Goal: Transaction & Acquisition: Download file/media

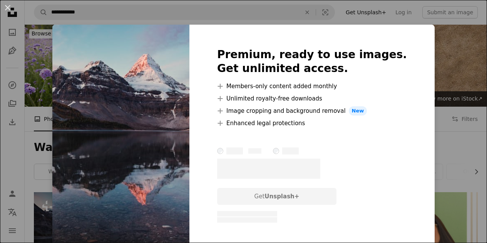
scroll to position [162, 0]
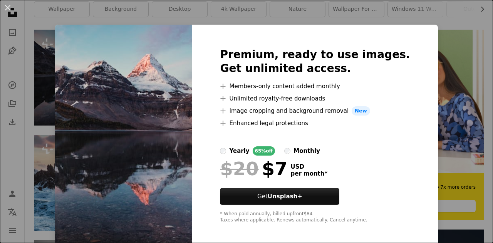
click at [259, 13] on div "An X shape Premium, ready to use images. Get unlimited access. A plus sign Memb…" at bounding box center [246, 121] width 493 height 243
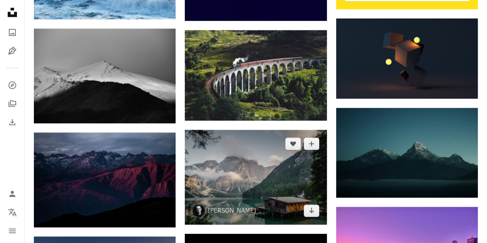
scroll to position [444, 0]
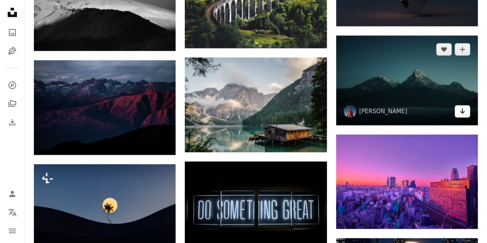
click at [465, 115] on link "Arrow pointing down" at bounding box center [462, 111] width 15 height 12
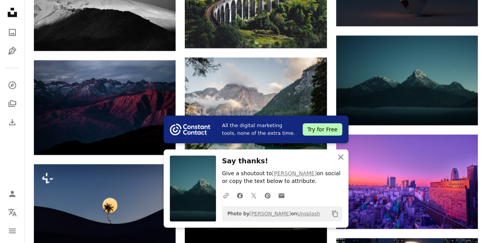
click at [342, 157] on icon "An X shape" at bounding box center [340, 156] width 9 height 9
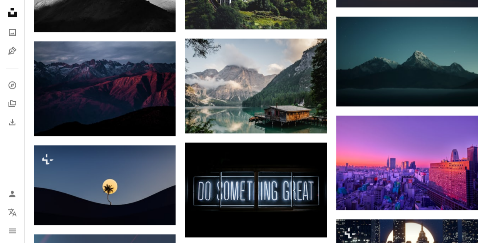
scroll to position [463, 0]
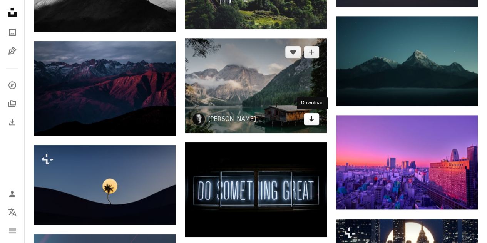
click at [310, 119] on icon "Download" at bounding box center [311, 118] width 5 height 5
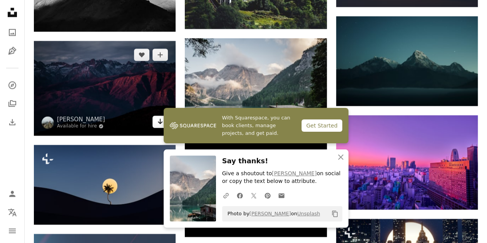
click at [160, 123] on icon "Arrow pointing down" at bounding box center [160, 121] width 6 height 9
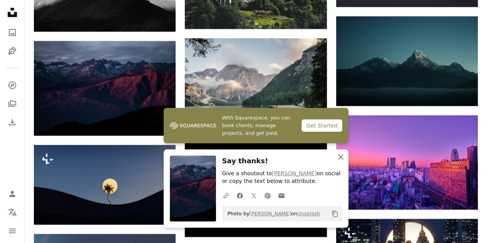
click at [343, 157] on icon "An X shape" at bounding box center [340, 156] width 9 height 9
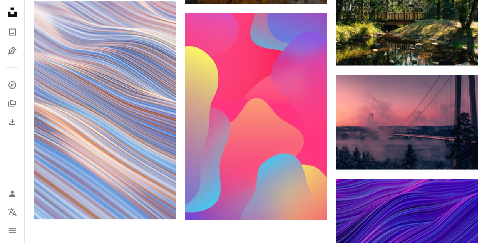
scroll to position [800, 0]
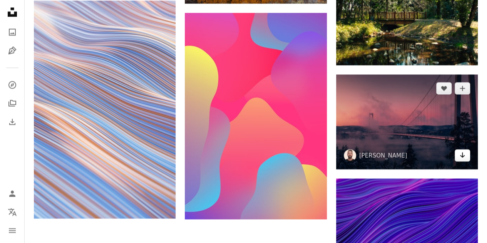
click at [465, 156] on link "Arrow pointing down" at bounding box center [462, 155] width 15 height 12
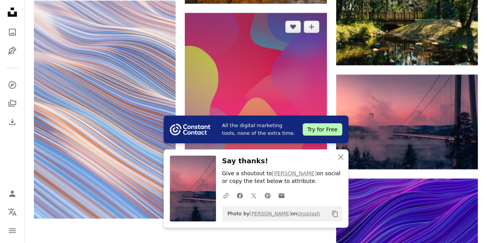
click at [248, 80] on img at bounding box center [256, 116] width 142 height 206
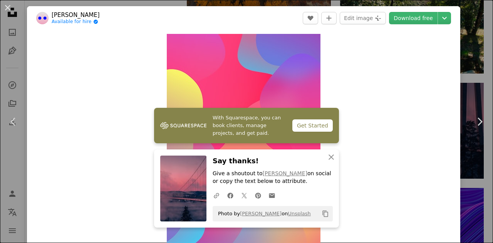
click at [460, 71] on div "An X shape Chevron left Chevron right With Squarespace, you can book clients, m…" at bounding box center [246, 121] width 493 height 243
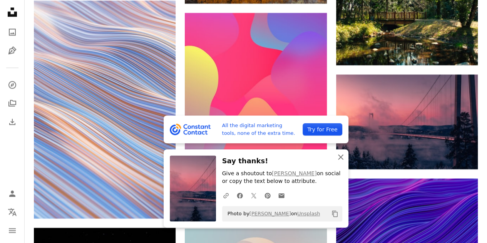
click at [344, 158] on icon "An X shape" at bounding box center [340, 156] width 9 height 9
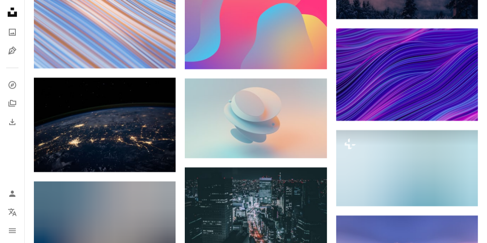
scroll to position [1117, 0]
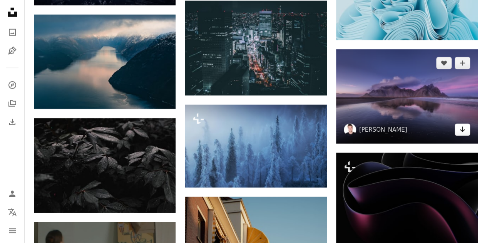
click at [465, 132] on icon "Arrow pointing down" at bounding box center [462, 129] width 6 height 9
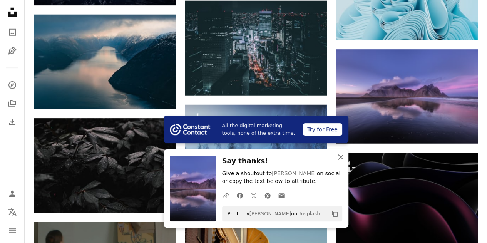
click at [340, 156] on icon "An X shape" at bounding box center [340, 156] width 9 height 9
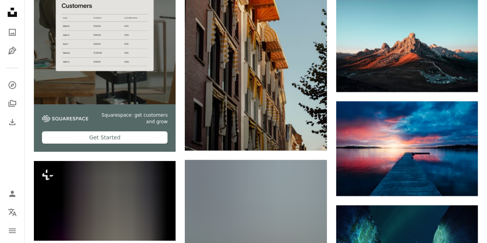
scroll to position [1399, 0]
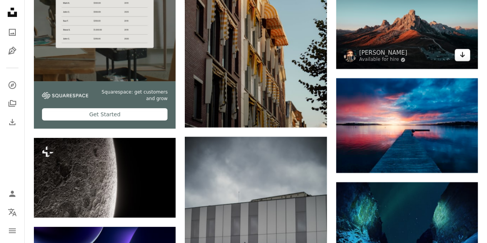
click at [460, 57] on icon "Arrow pointing down" at bounding box center [462, 54] width 6 height 9
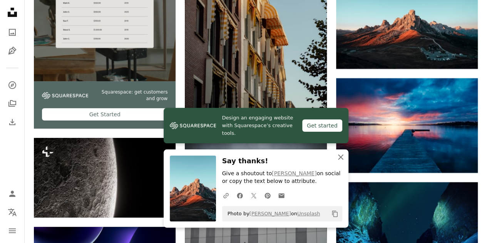
click at [340, 153] on icon "An X shape" at bounding box center [340, 156] width 9 height 9
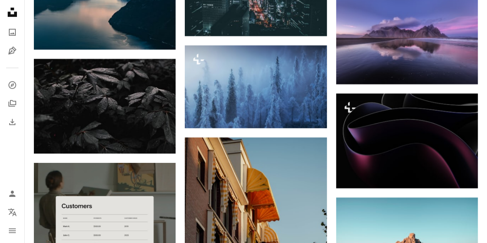
scroll to position [1160, 0]
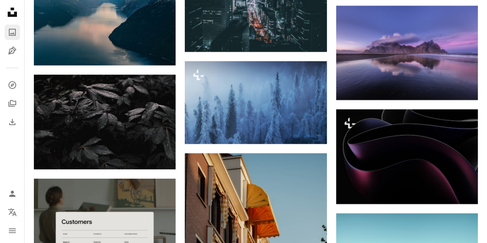
click at [15, 34] on icon "Photos" at bounding box center [12, 32] width 7 height 7
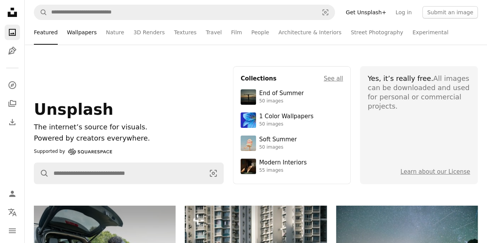
click at [73, 38] on link "Wallpapers" at bounding box center [82, 32] width 30 height 25
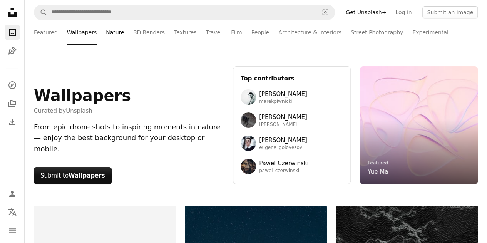
click at [108, 34] on link "Nature" at bounding box center [115, 32] width 18 height 25
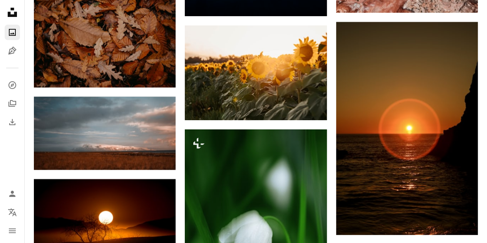
scroll to position [1446, 0]
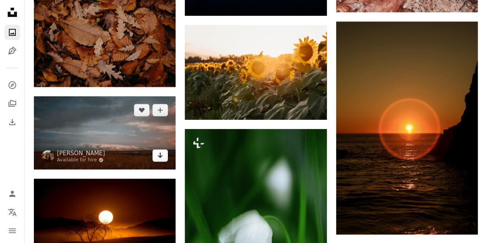
click at [161, 158] on icon "Arrow pointing down" at bounding box center [160, 154] width 6 height 9
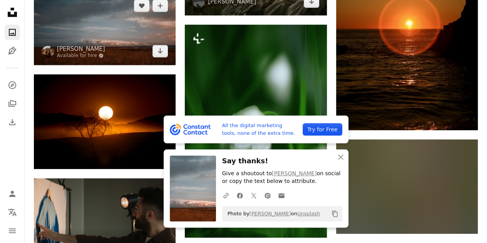
scroll to position [1558, 0]
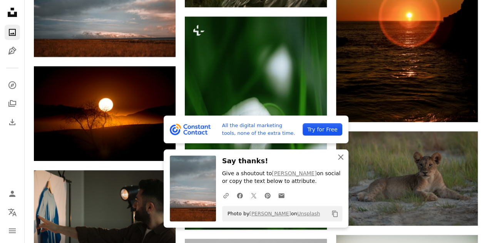
click at [336, 157] on icon "An X shape" at bounding box center [340, 156] width 9 height 9
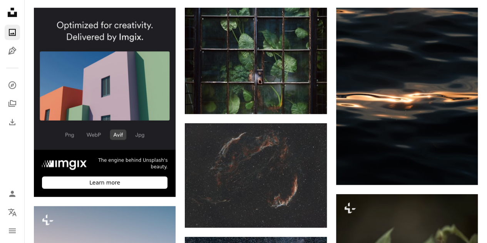
scroll to position [0, 0]
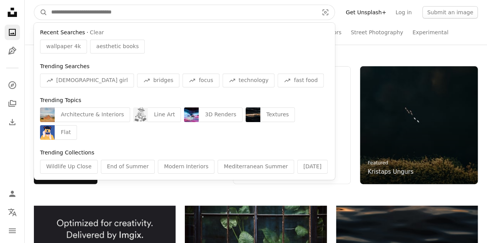
click at [188, 8] on input "Find visuals sitewide" at bounding box center [181, 12] width 269 height 15
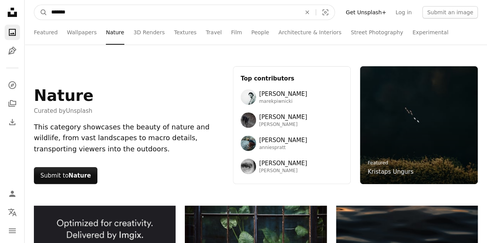
type input "********"
click button "A magnifying glass" at bounding box center [40, 12] width 13 height 15
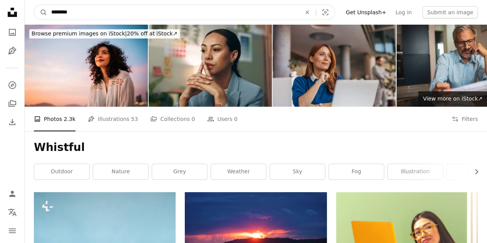
click at [57, 12] on input "********" at bounding box center [172, 12] width 251 height 15
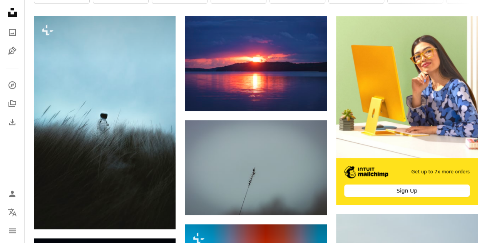
scroll to position [177, 0]
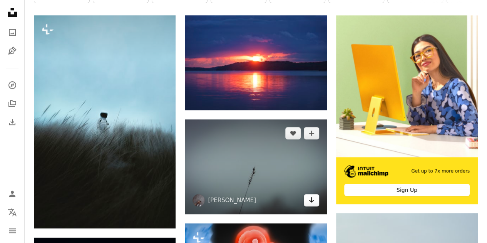
click at [315, 198] on link "Arrow pointing down" at bounding box center [311, 200] width 15 height 12
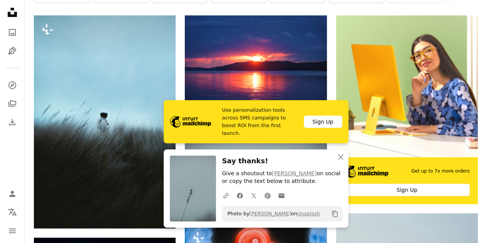
click at [339, 156] on icon "button" at bounding box center [340, 156] width 5 height 5
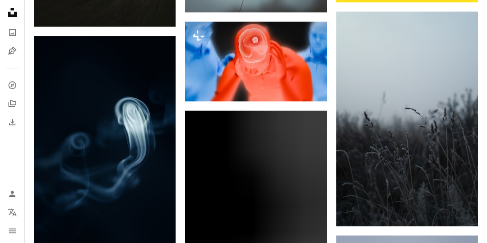
scroll to position [383, 0]
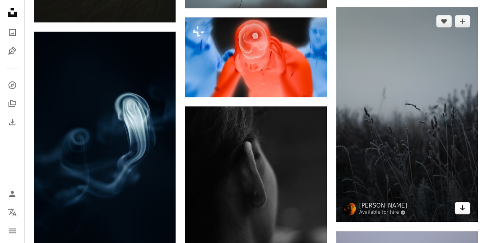
click at [466, 211] on link "Arrow pointing down" at bounding box center [462, 208] width 15 height 12
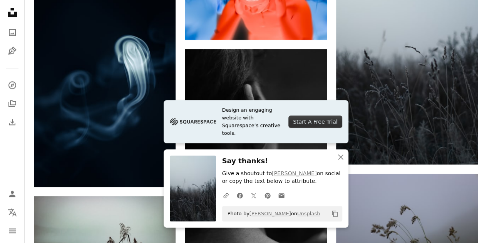
scroll to position [440, 0]
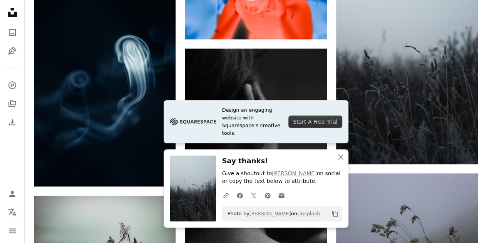
click at [341, 196] on div "A URL sharing icon (chains) Facebook icon X (formerly Twitter) icon Pinterest i…" at bounding box center [280, 194] width 123 height 15
click at [342, 158] on icon "An X shape" at bounding box center [340, 156] width 9 height 9
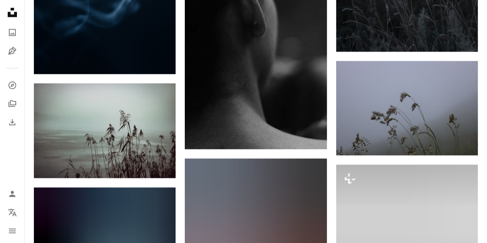
scroll to position [553, 0]
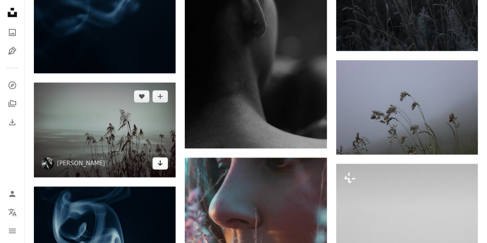
click at [162, 166] on icon "Arrow pointing down" at bounding box center [160, 162] width 6 height 9
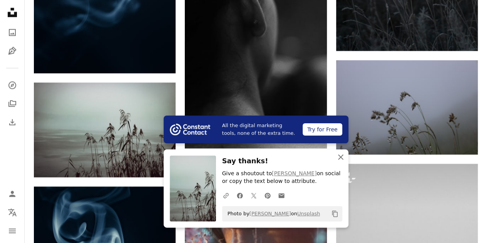
click at [339, 157] on icon "An X shape" at bounding box center [340, 156] width 9 height 9
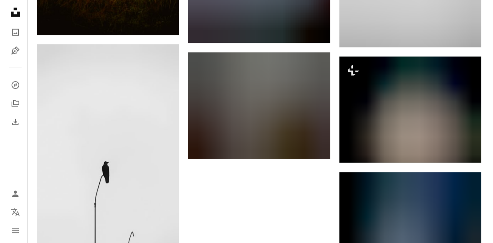
scroll to position [1102, 0]
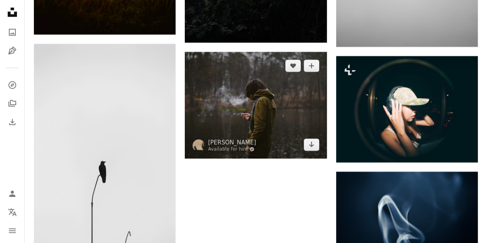
click at [227, 154] on img at bounding box center [256, 105] width 142 height 107
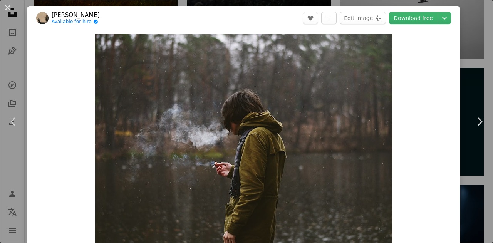
click at [463, 70] on div "An X shape Chevron left Chevron right [PERSON_NAME] Available for hire A checkm…" at bounding box center [246, 121] width 493 height 243
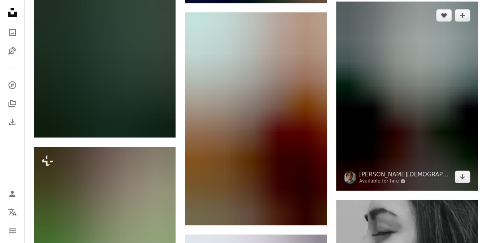
scroll to position [1583, 0]
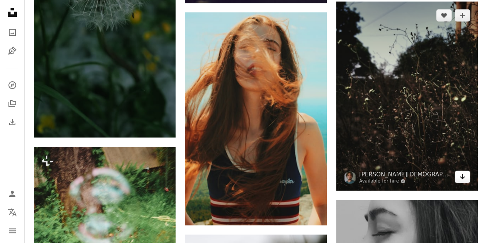
click at [465, 178] on link "Arrow pointing down" at bounding box center [462, 177] width 15 height 12
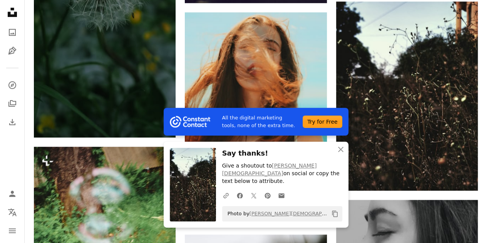
click at [263, 153] on div "An X shape Close Say thanks! Give a shoutout to [PERSON_NAME] Gurudeva on socia…" at bounding box center [256, 185] width 185 height 86
click at [339, 154] on icon "An X shape" at bounding box center [340, 149] width 9 height 9
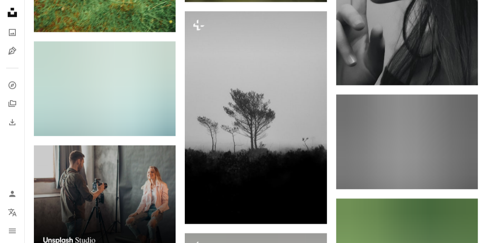
scroll to position [1911, 0]
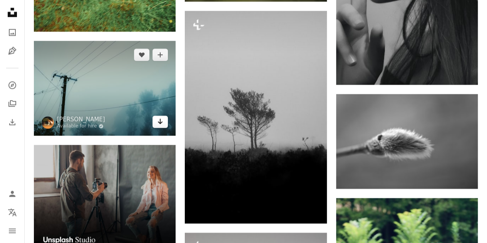
click at [158, 117] on icon "Arrow pointing down" at bounding box center [160, 121] width 6 height 9
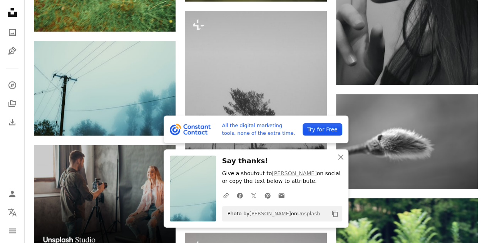
click at [286, 159] on h3 "Say thanks!" at bounding box center [282, 160] width 120 height 11
click at [339, 155] on icon "An X shape" at bounding box center [340, 156] width 9 height 9
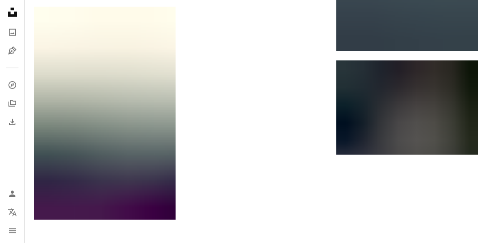
scroll to position [2469, 0]
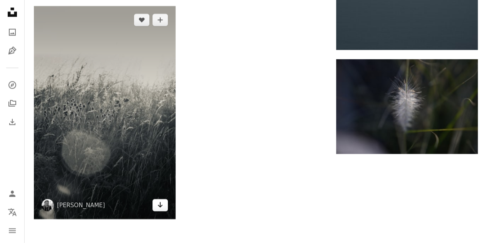
click at [162, 204] on icon "Download" at bounding box center [160, 204] width 5 height 5
